Goal: Task Accomplishment & Management: Use online tool/utility

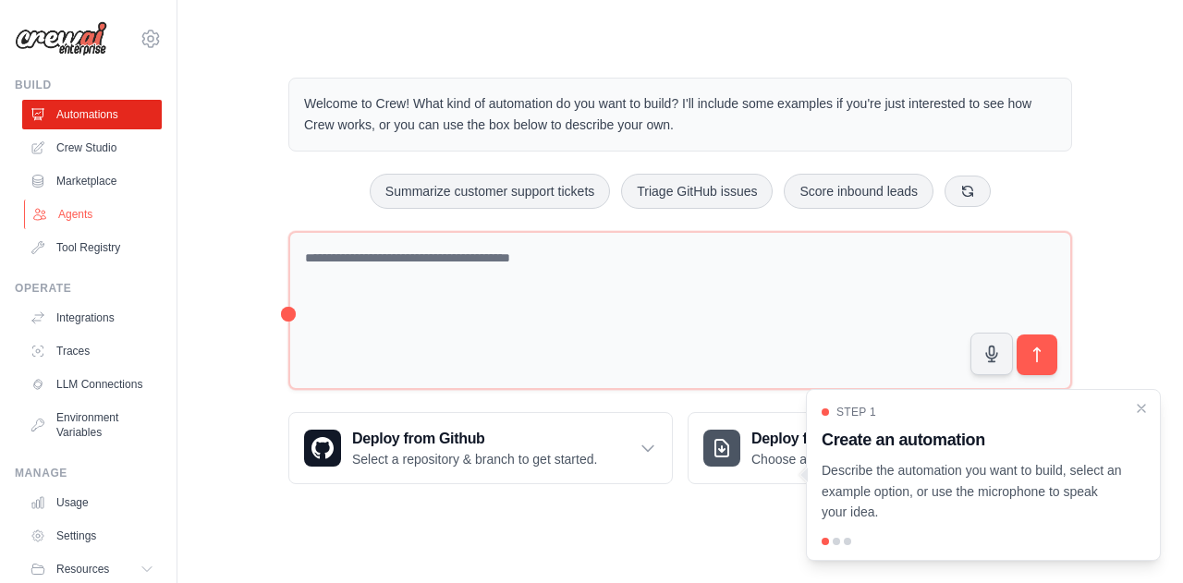
click at [74, 210] on link "Agents" at bounding box center [94, 215] width 140 height 30
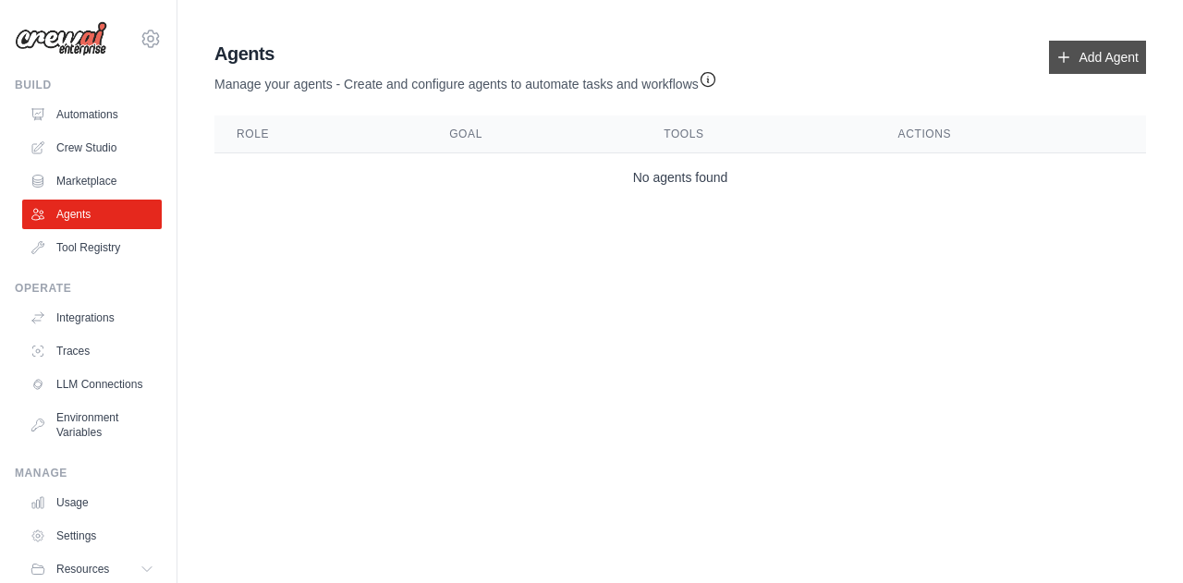
click at [1072, 55] on link "Add Agent" at bounding box center [1097, 57] width 97 height 33
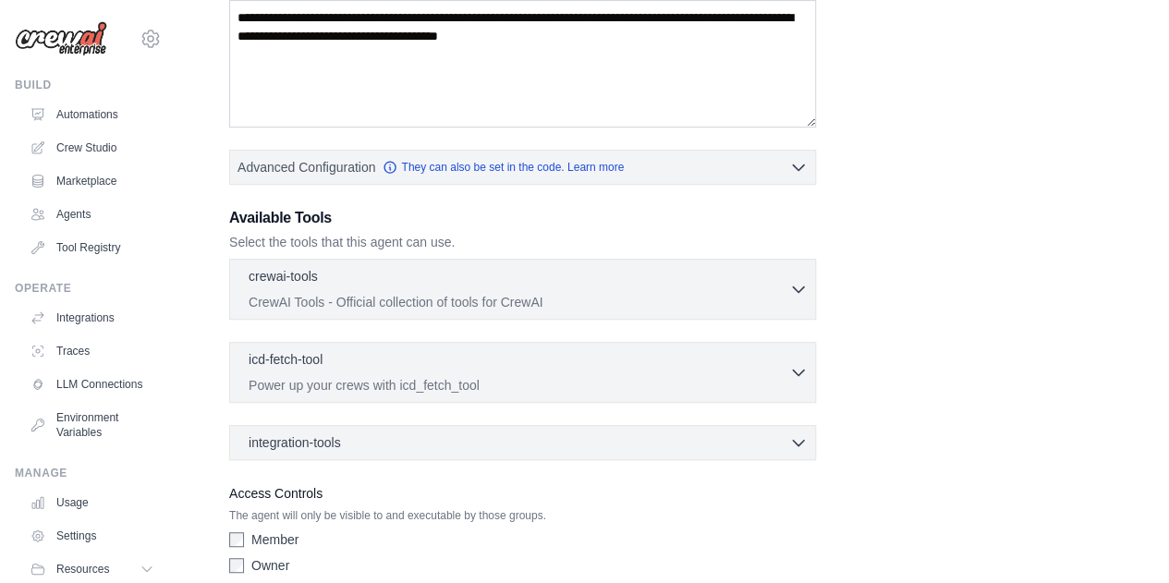
scroll to position [345, 0]
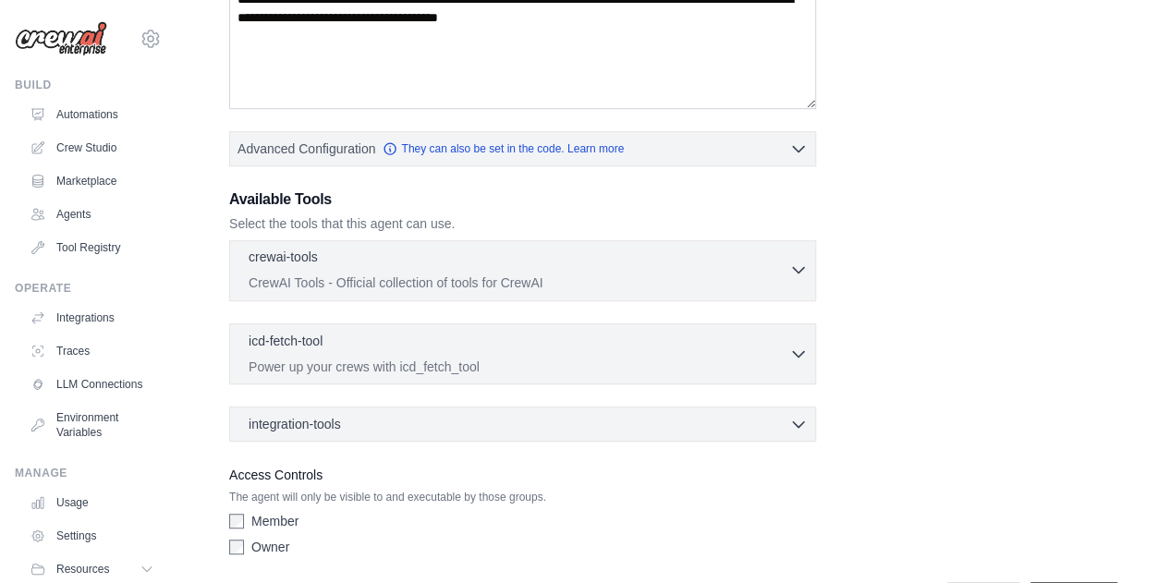
click at [392, 278] on p "CrewAI Tools - Official collection of tools for CrewAI" at bounding box center [519, 283] width 541 height 18
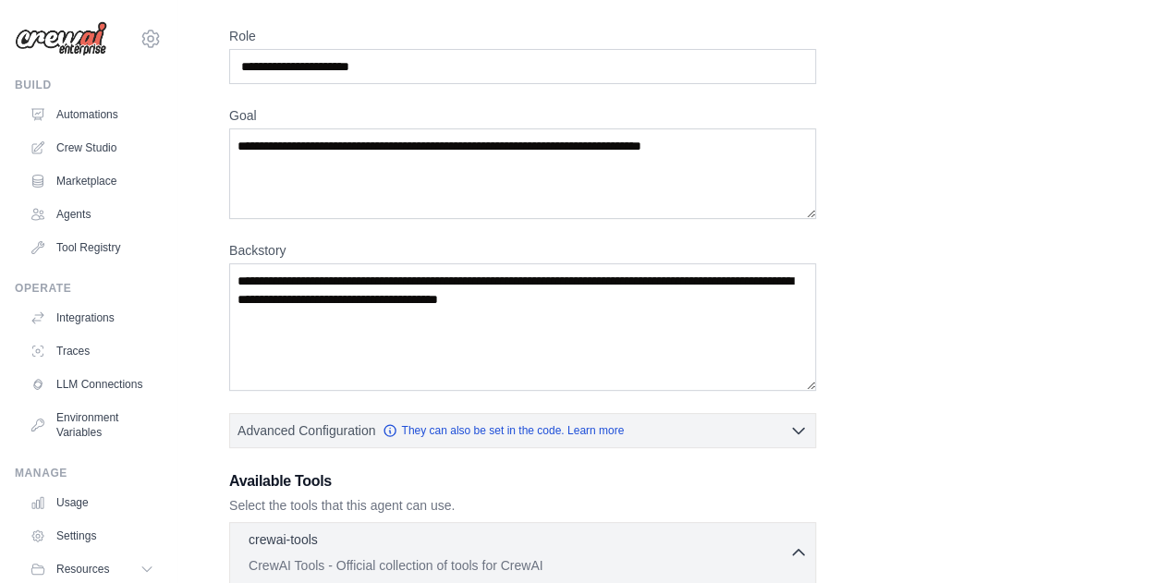
scroll to position [0, 0]
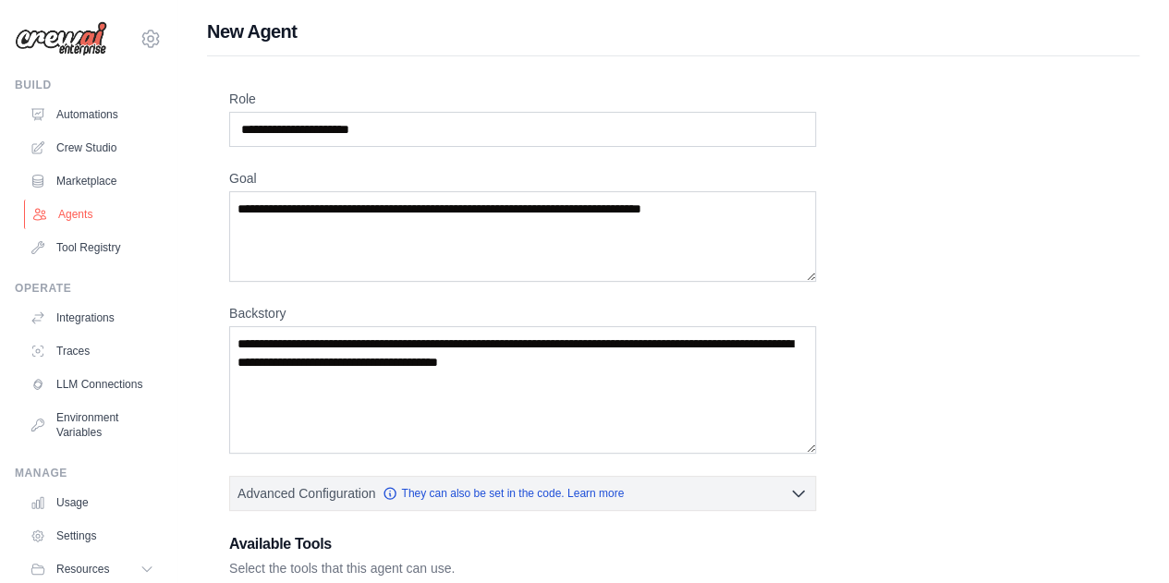
click at [83, 213] on link "Agents" at bounding box center [94, 215] width 140 height 30
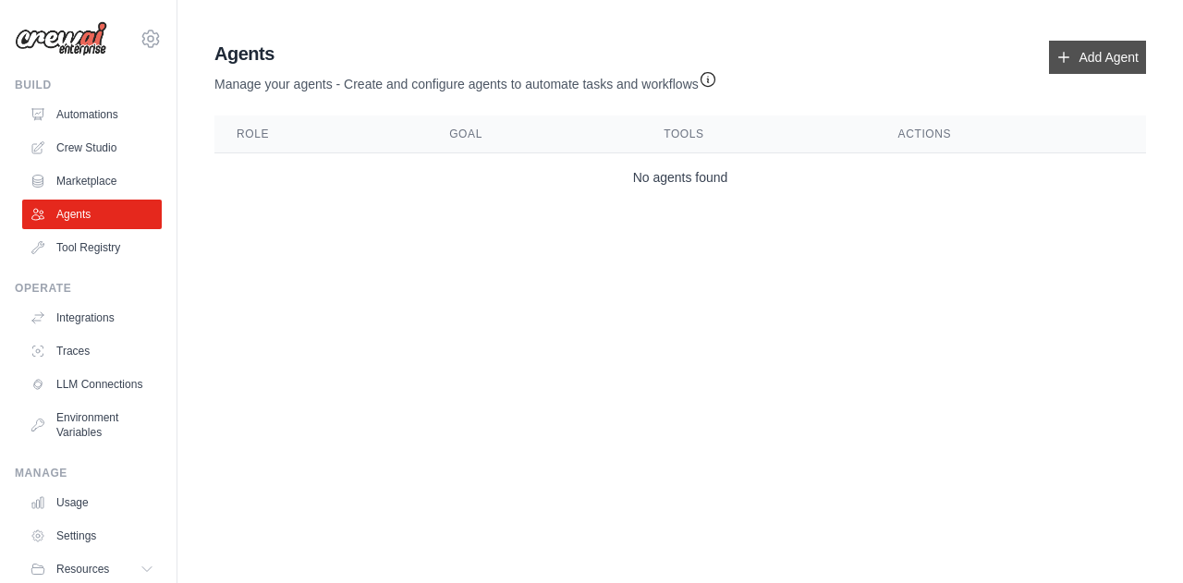
click at [1081, 56] on link "Add Agent" at bounding box center [1097, 57] width 97 height 33
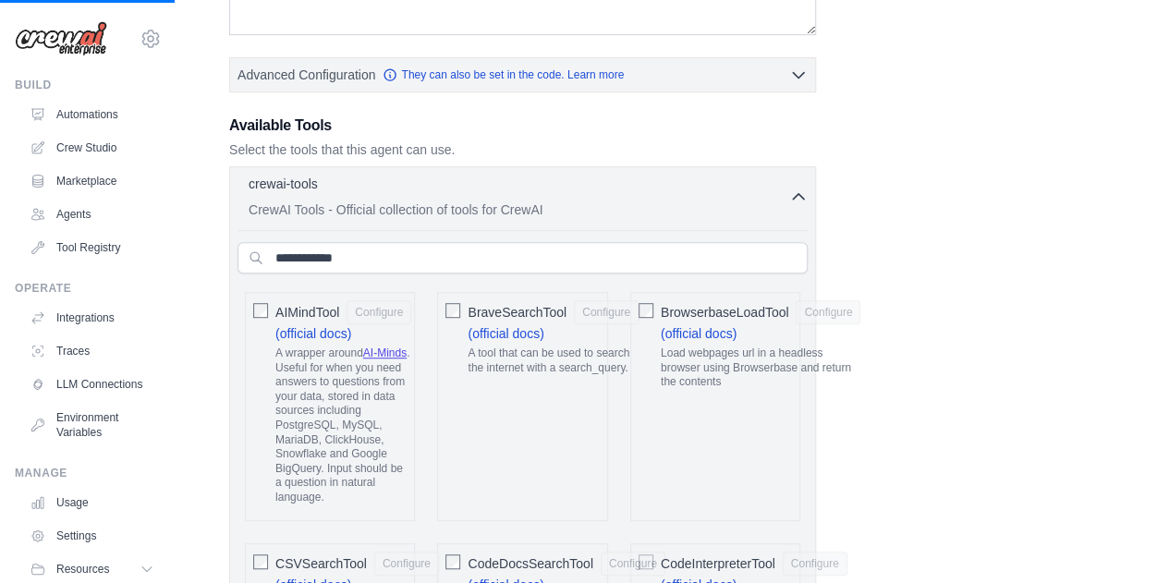
scroll to position [403, 0]
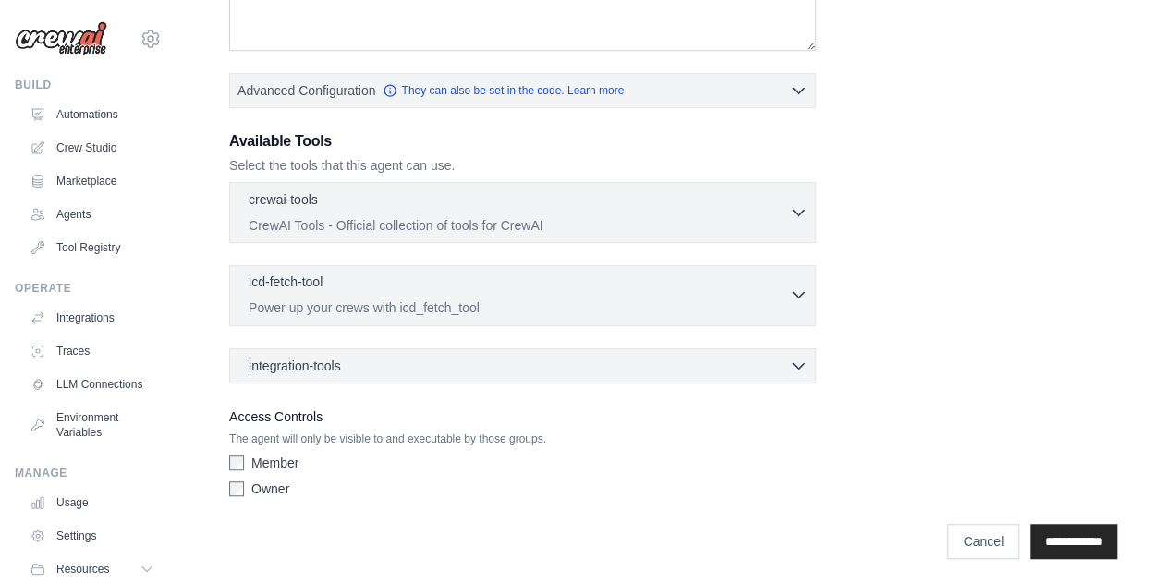
click at [451, 308] on p "Power up your crews with icd_fetch_tool" at bounding box center [519, 307] width 541 height 18
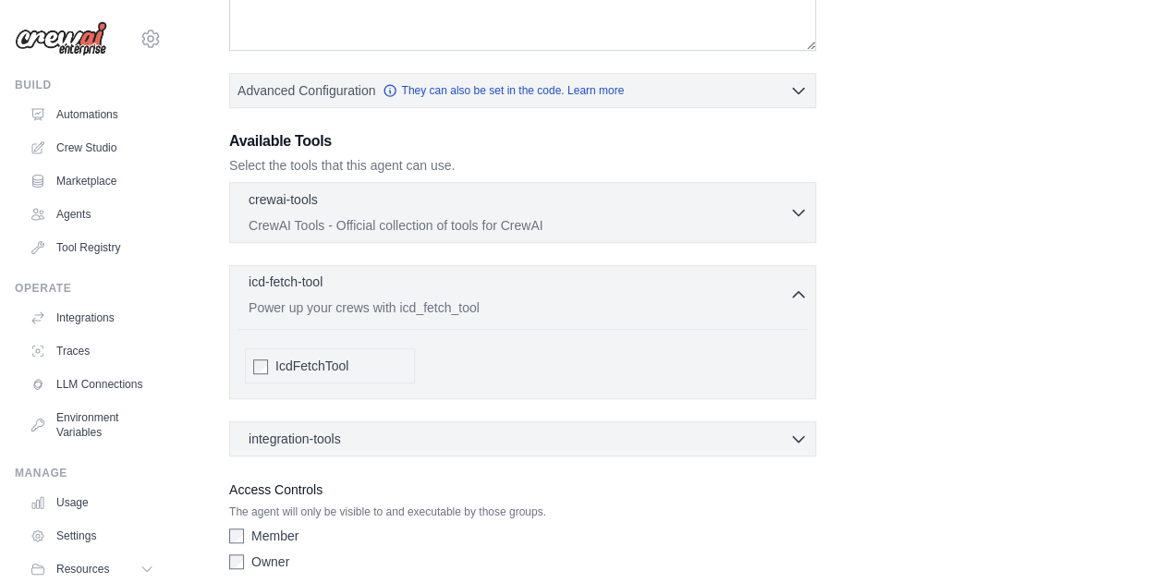
click at [451, 308] on p "Power up your crews with icd_fetch_tool" at bounding box center [519, 307] width 541 height 18
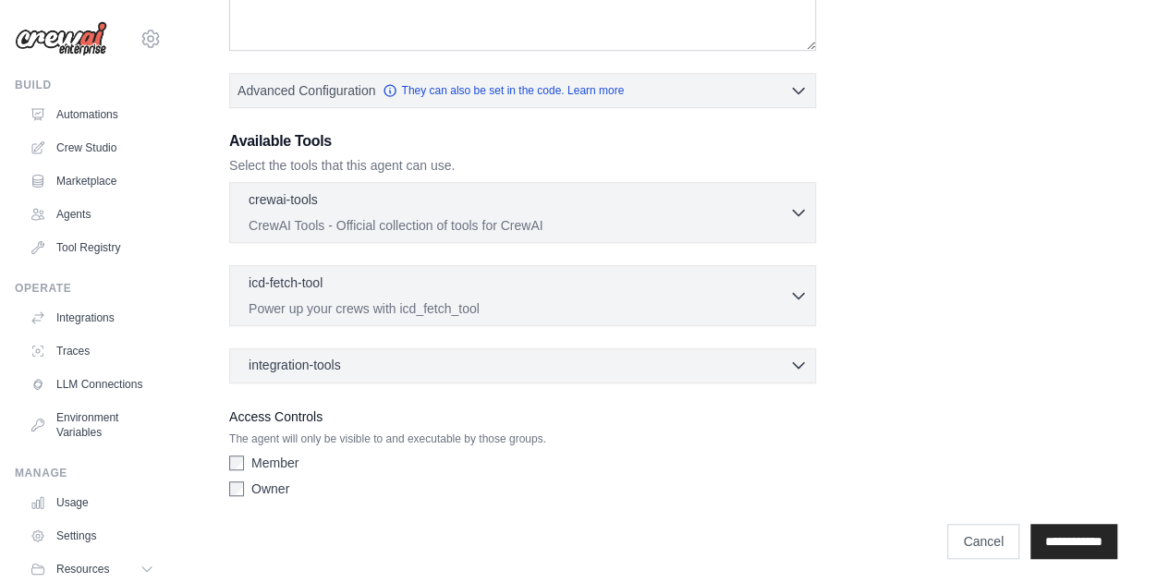
click at [440, 363] on div "integration-tools 0 selected" at bounding box center [528, 365] width 559 height 18
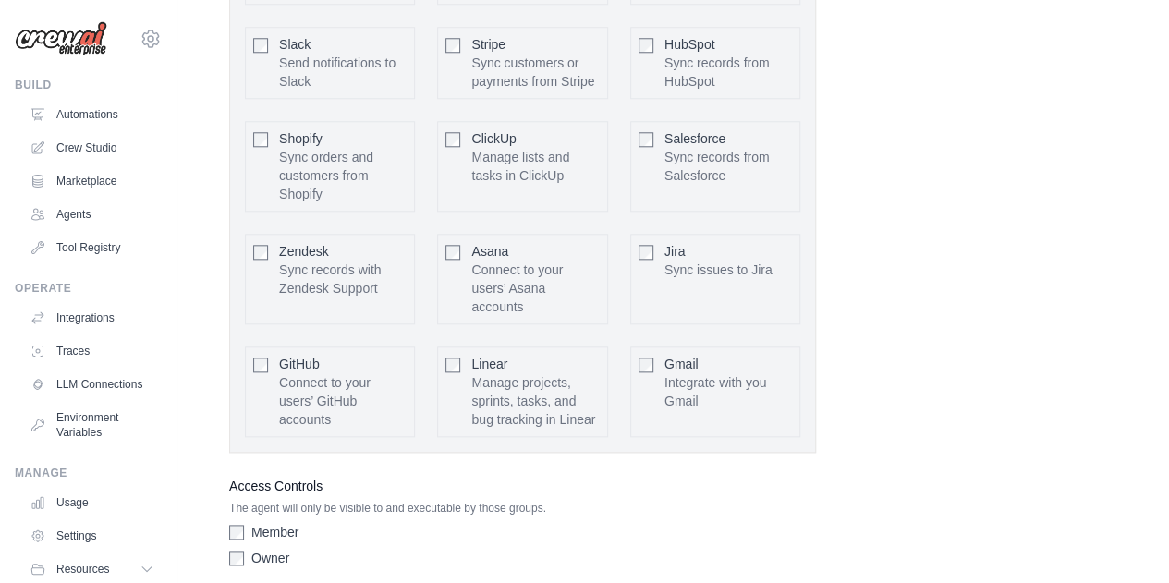
scroll to position [919, 0]
click at [569, 264] on div "Asana Connect to your users’ Asana accounts" at bounding box center [535, 279] width 128 height 74
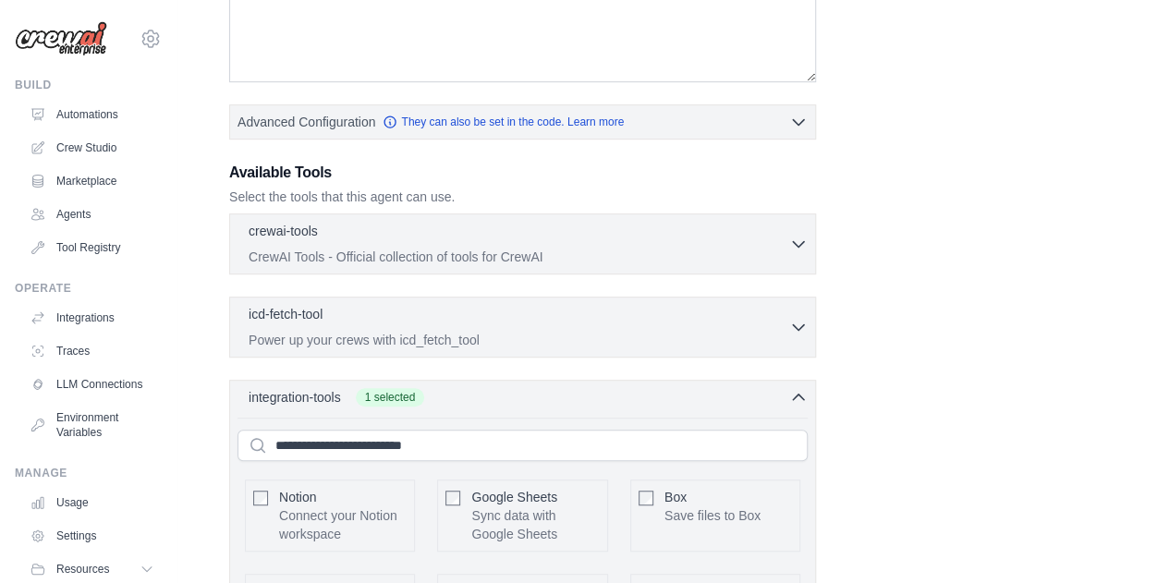
scroll to position [79, 0]
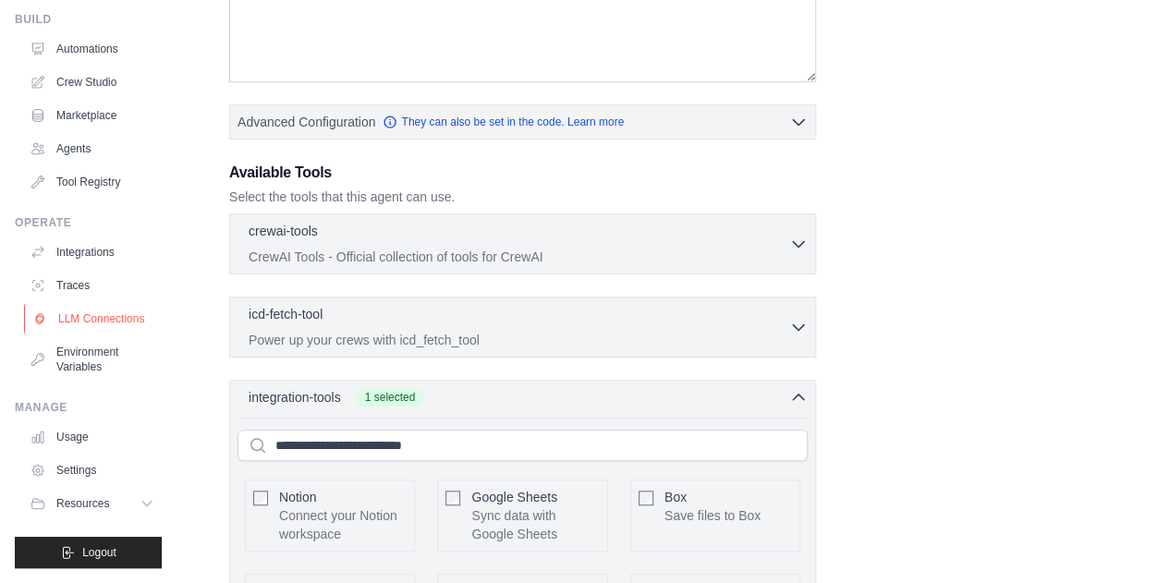
click at [97, 307] on link "LLM Connections" at bounding box center [94, 319] width 140 height 30
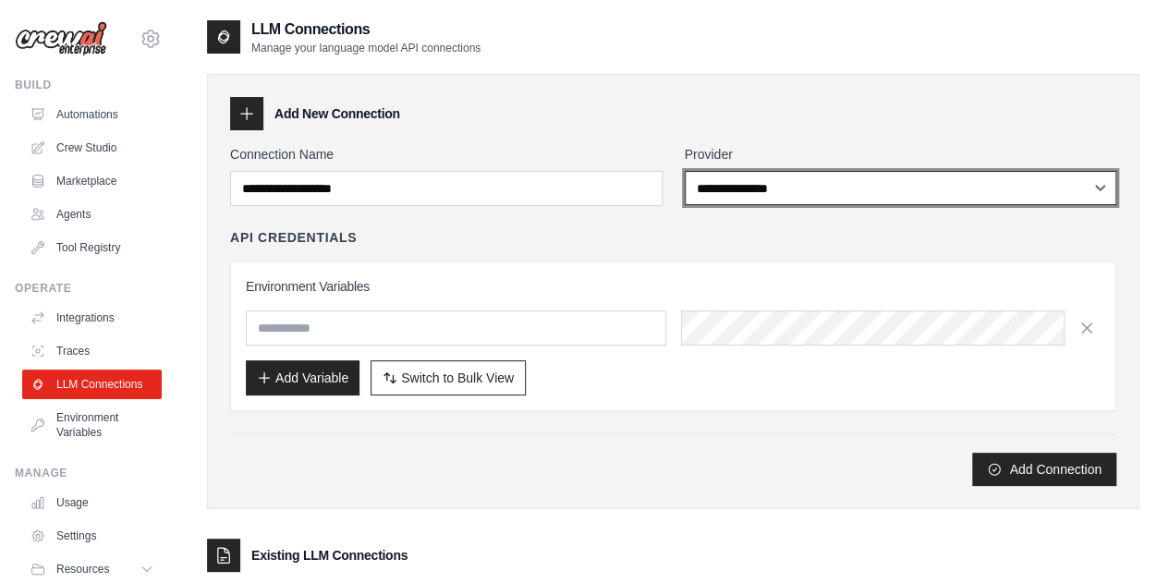
click at [763, 186] on select "**********" at bounding box center [901, 188] width 432 height 34
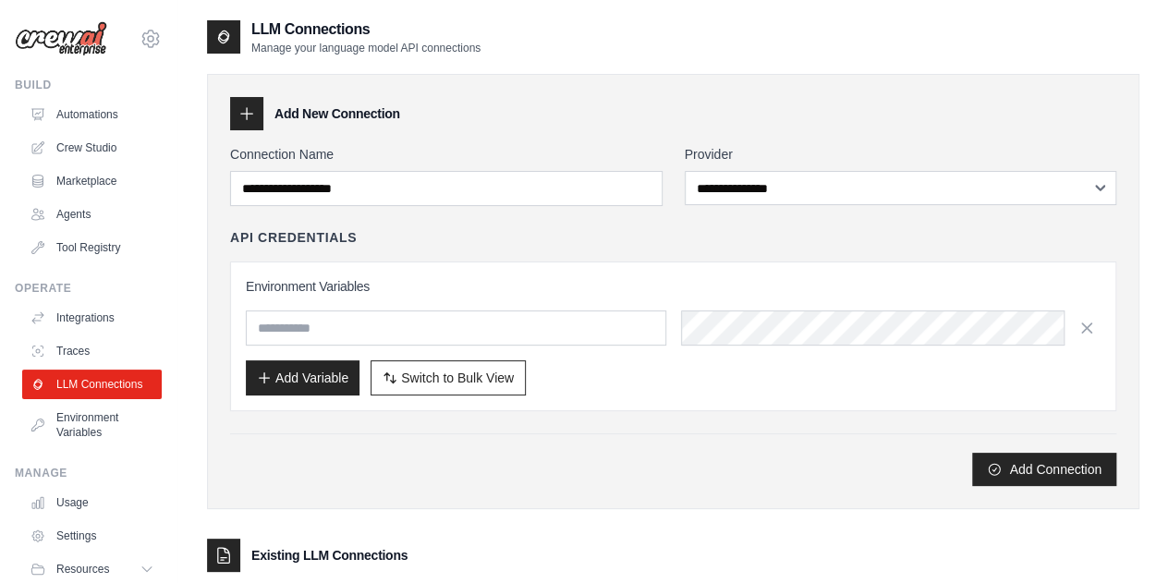
click at [532, 232] on div "API Credentials" at bounding box center [673, 237] width 886 height 18
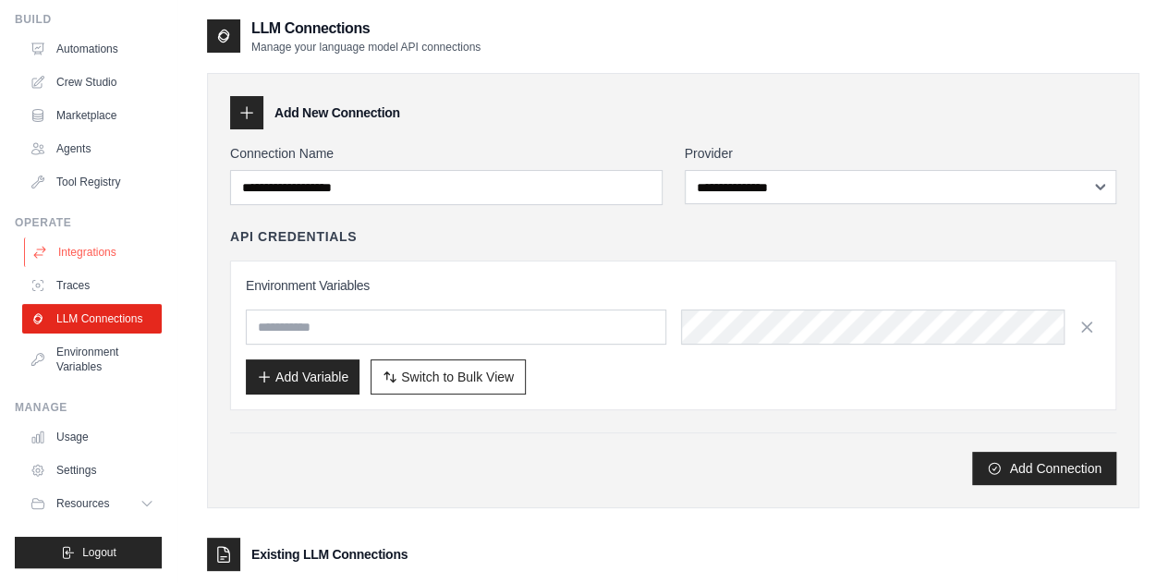
scroll to position [79, 0]
click at [378, 483] on div "**********" at bounding box center [673, 290] width 932 height 435
